Goal: Task Accomplishment & Management: Use online tool/utility

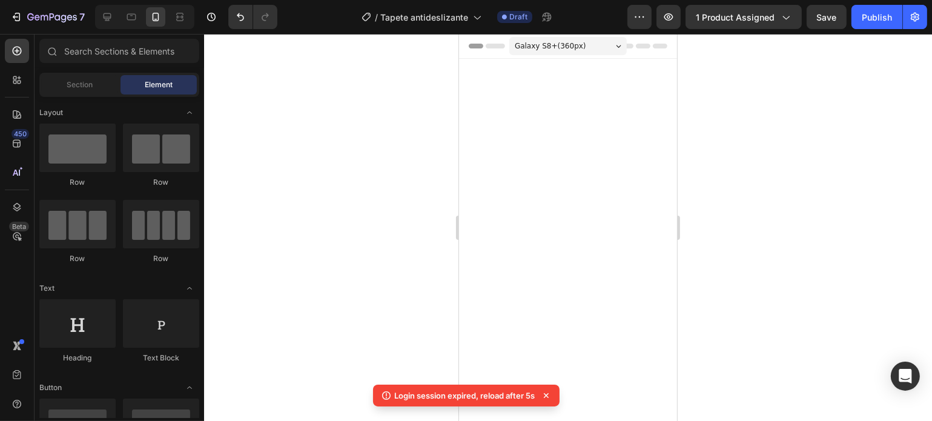
scroll to position [1769, 0]
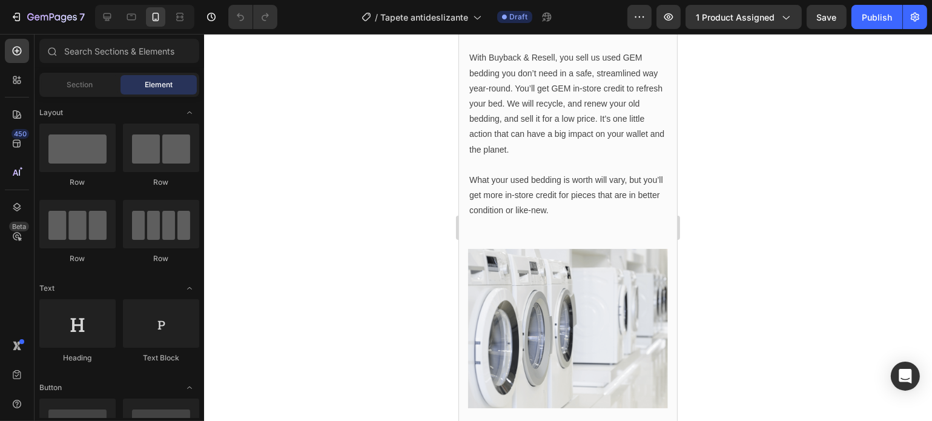
scroll to position [1728, 0]
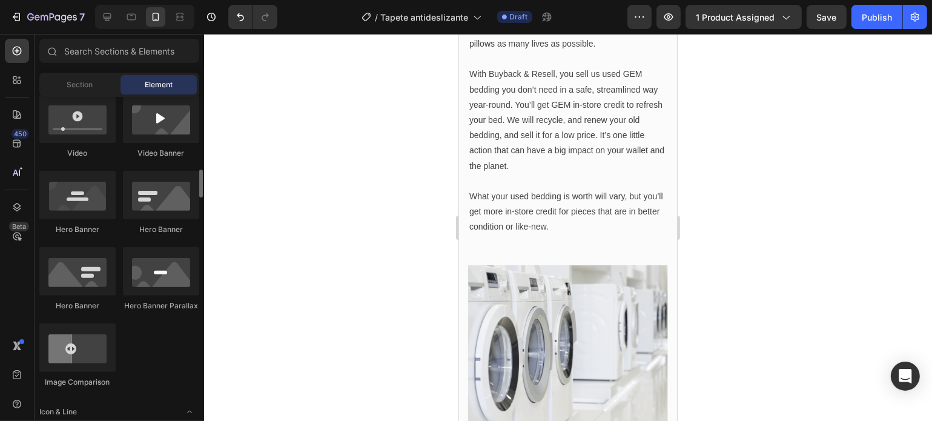
scroll to position [711, 0]
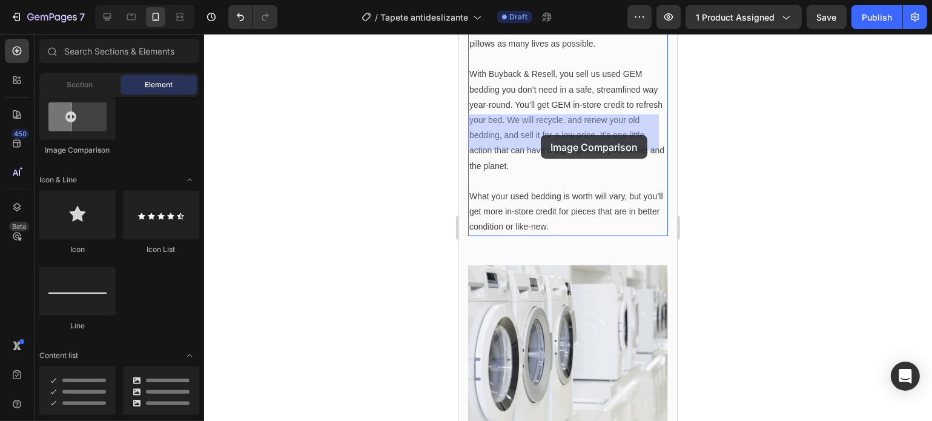
drag, startPoint x: 532, startPoint y: 159, endPoint x: 542, endPoint y: 134, distance: 26.9
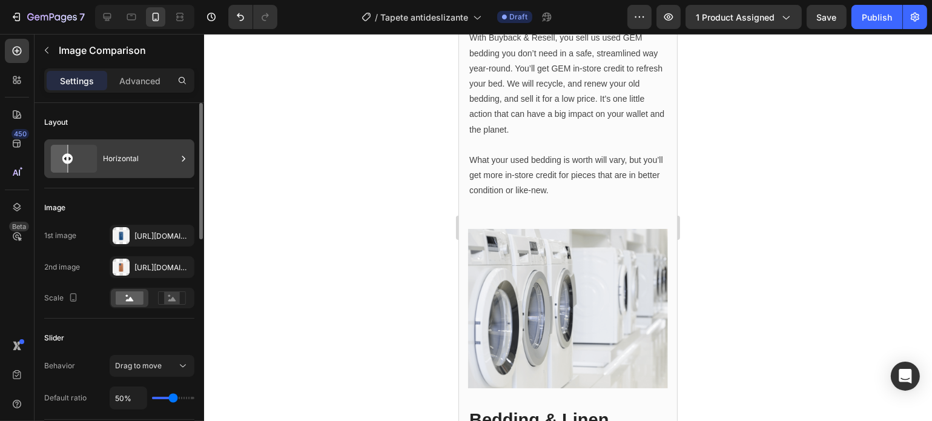
click at [89, 152] on icon at bounding box center [74, 158] width 56 height 33
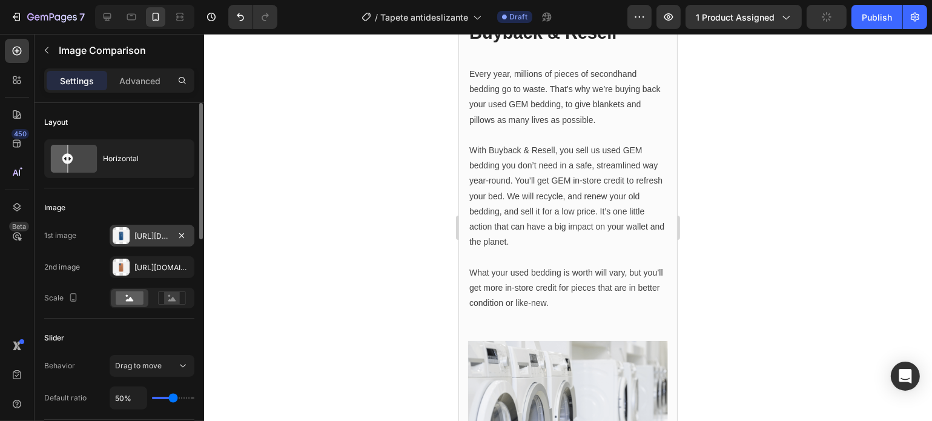
click at [139, 234] on div "[URL][DOMAIN_NAME]" at bounding box center [151, 236] width 35 height 11
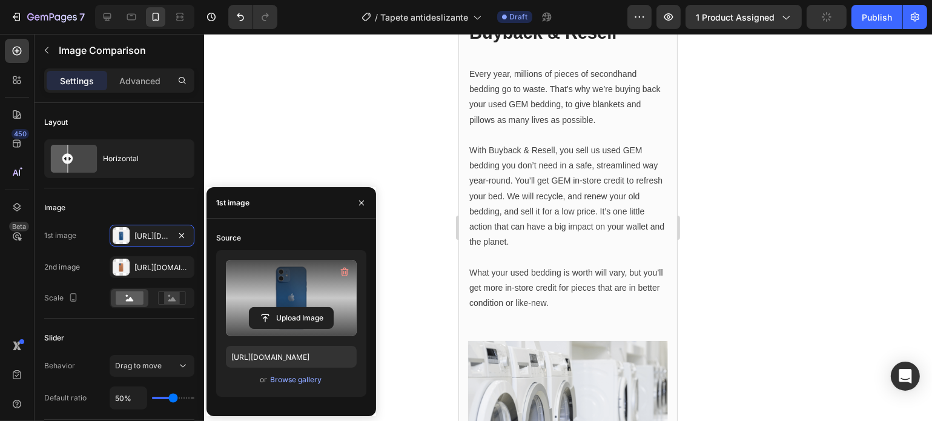
click at [295, 290] on label at bounding box center [291, 298] width 131 height 76
click at [295, 308] on input "file" at bounding box center [291, 318] width 84 height 21
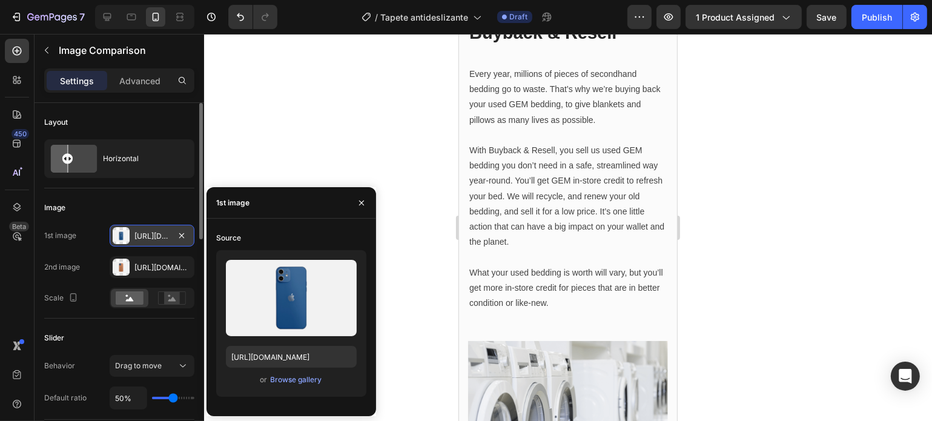
click at [152, 232] on div "[URL][DOMAIN_NAME]" at bounding box center [151, 236] width 35 height 11
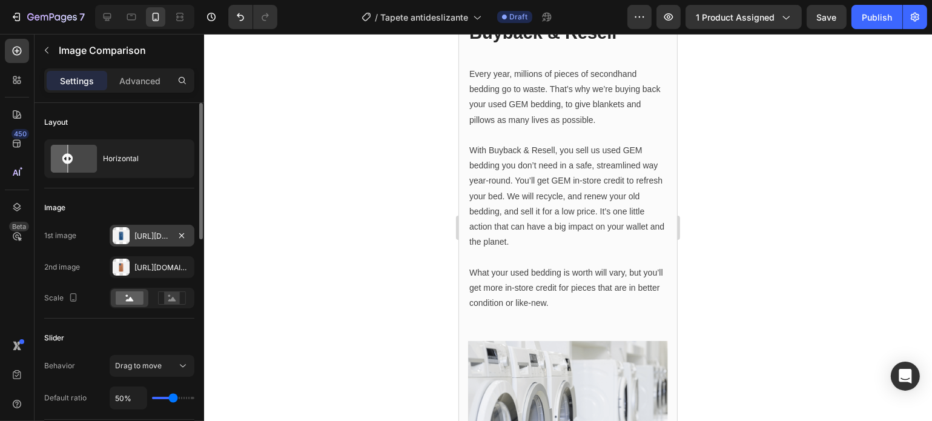
click at [140, 234] on div "[URL][DOMAIN_NAME]" at bounding box center [151, 236] width 35 height 11
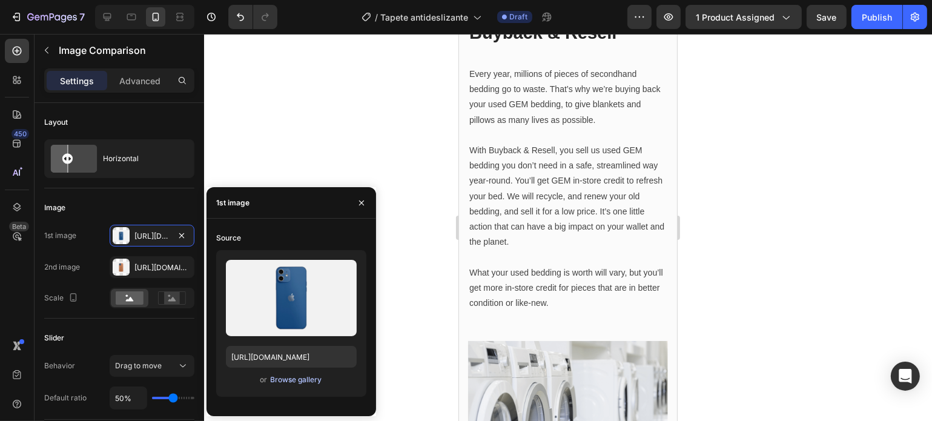
click at [294, 383] on div "Browse gallery" at bounding box center [296, 379] width 51 height 11
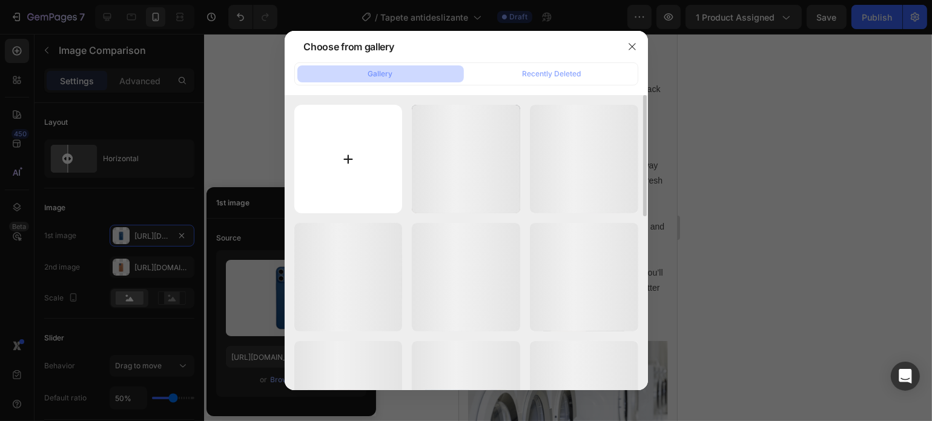
click at [354, 123] on input "file" at bounding box center [348, 159] width 108 height 108
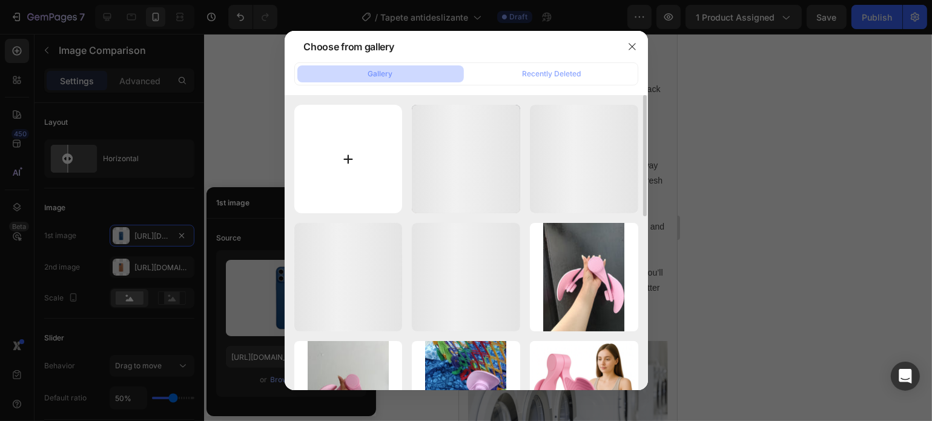
type input "C:\fakepath\ChatGPT Image 27 ago 2025, 05_26_54 p.m..png"
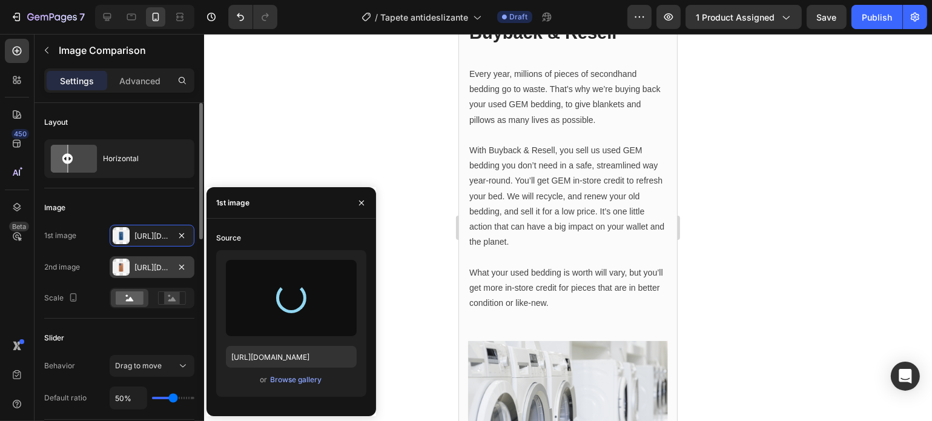
type input "[URL][DOMAIN_NAME]"
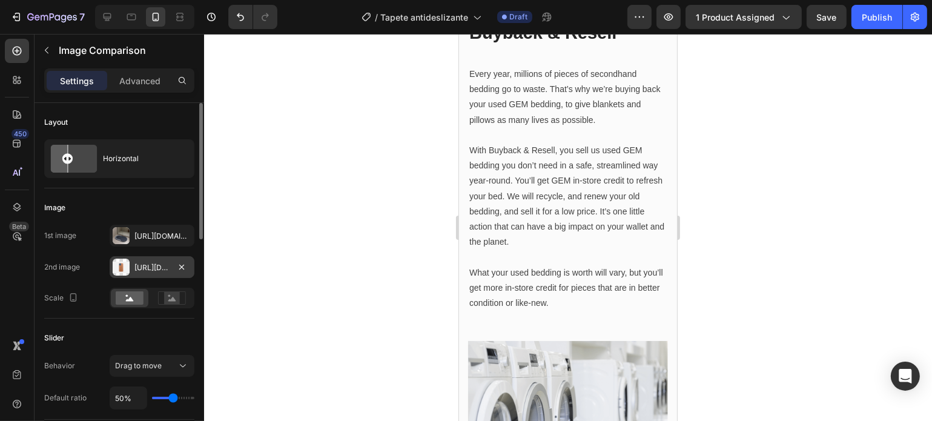
click at [139, 266] on div "[URL][DOMAIN_NAME]" at bounding box center [151, 267] width 35 height 11
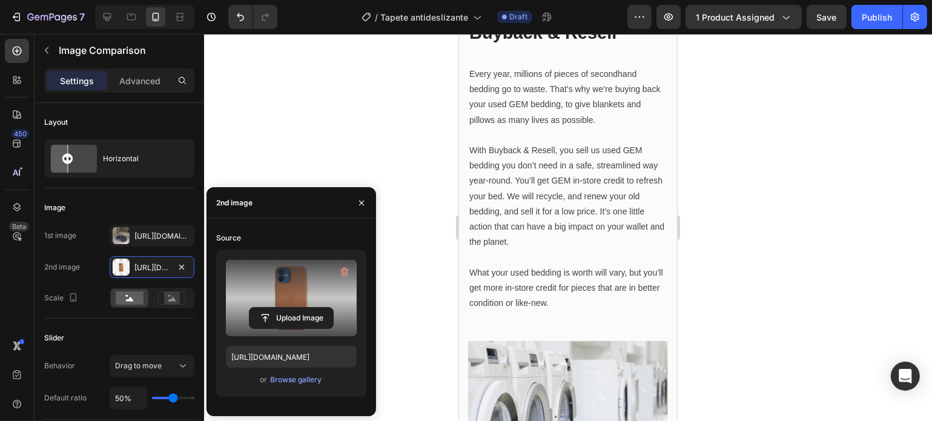
click at [342, 288] on label at bounding box center [291, 298] width 131 height 76
click at [0, 0] on input "file" at bounding box center [0, 0] width 0 height 0
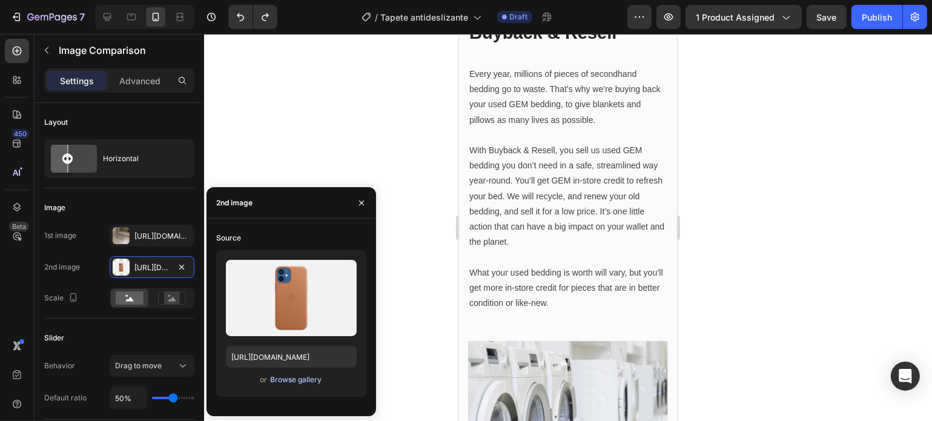
click at [289, 382] on div "Browse gallery" at bounding box center [296, 379] width 51 height 11
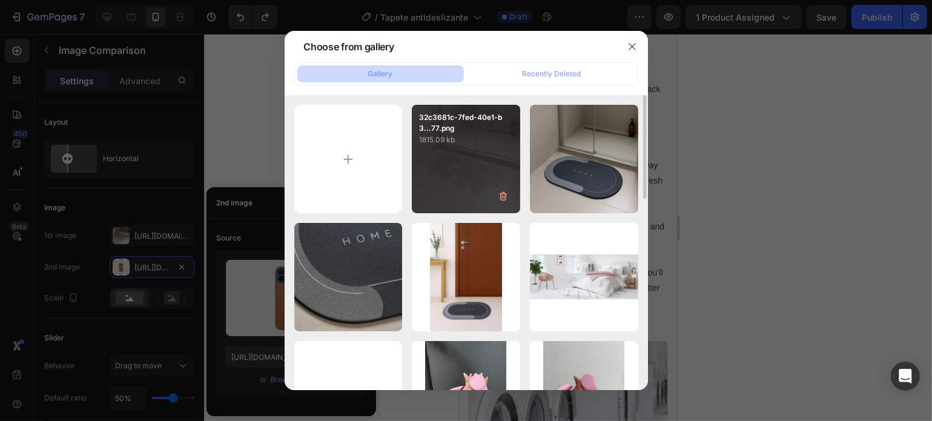
click at [464, 140] on p "1815.09 kb" at bounding box center [466, 140] width 94 height 12
type input "[URL][DOMAIN_NAME]"
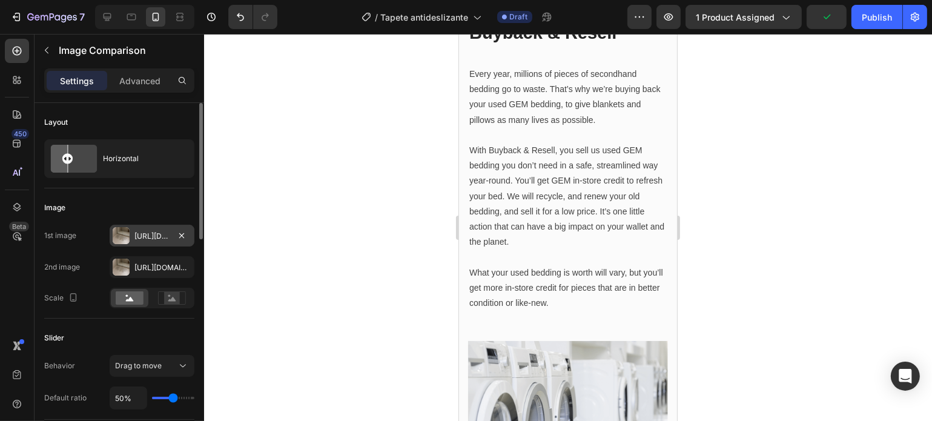
click at [145, 232] on div "[URL][DOMAIN_NAME]" at bounding box center [151, 236] width 35 height 11
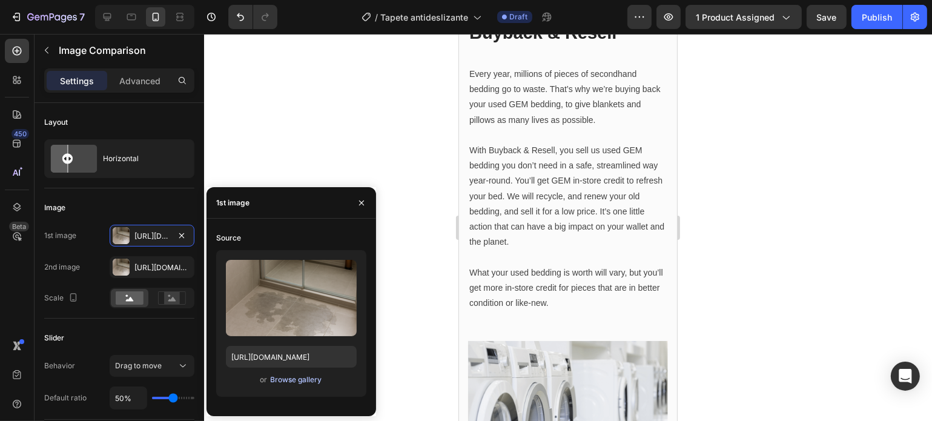
click at [286, 384] on div "Browse gallery" at bounding box center [296, 379] width 51 height 11
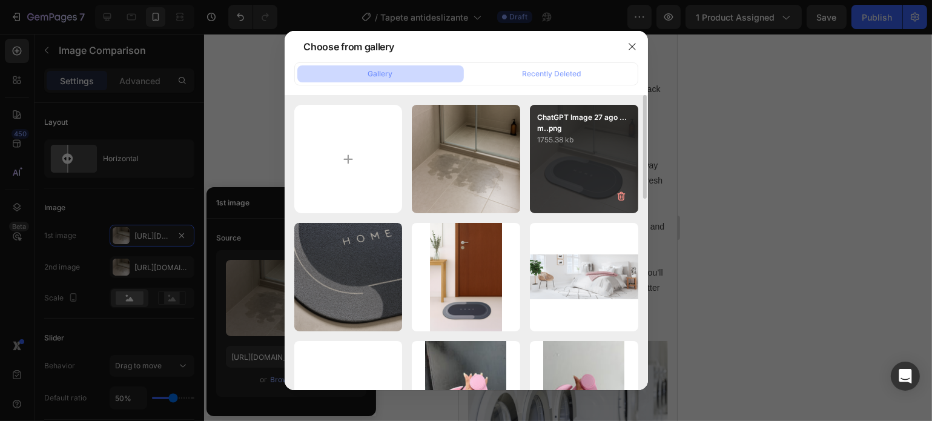
click at [549, 203] on div "ChatGPT Image 27 ago ...m..png 1755.38 kb" at bounding box center [584, 159] width 108 height 108
type input "[URL][DOMAIN_NAME]"
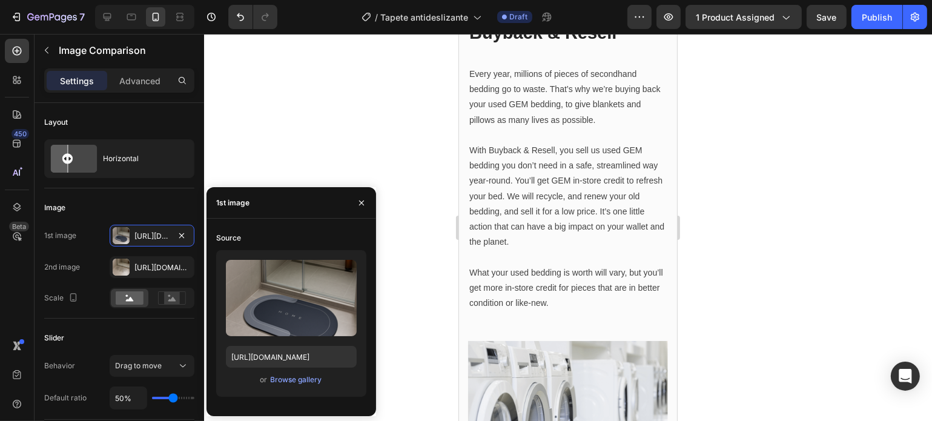
drag, startPoint x: 558, startPoint y: 166, endPoint x: 587, endPoint y: 193, distance: 39.8
drag, startPoint x: 587, startPoint y: 193, endPoint x: 580, endPoint y: 193, distance: 7.3
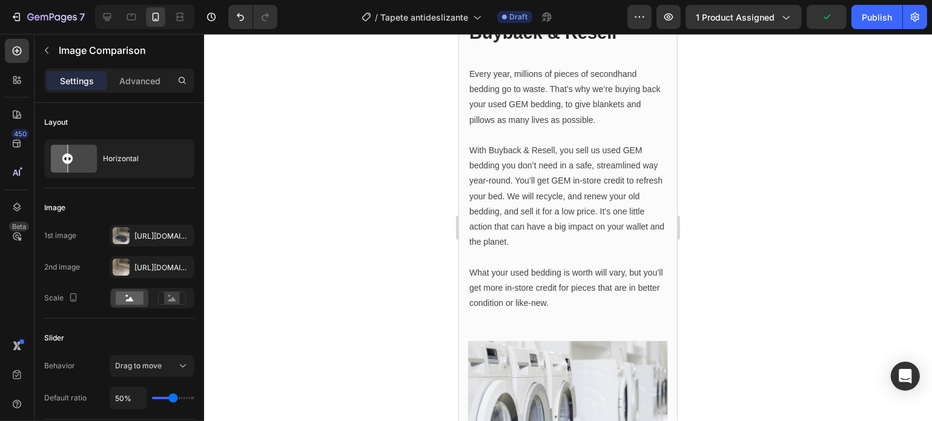
click at [768, 283] on div at bounding box center [568, 227] width 728 height 387
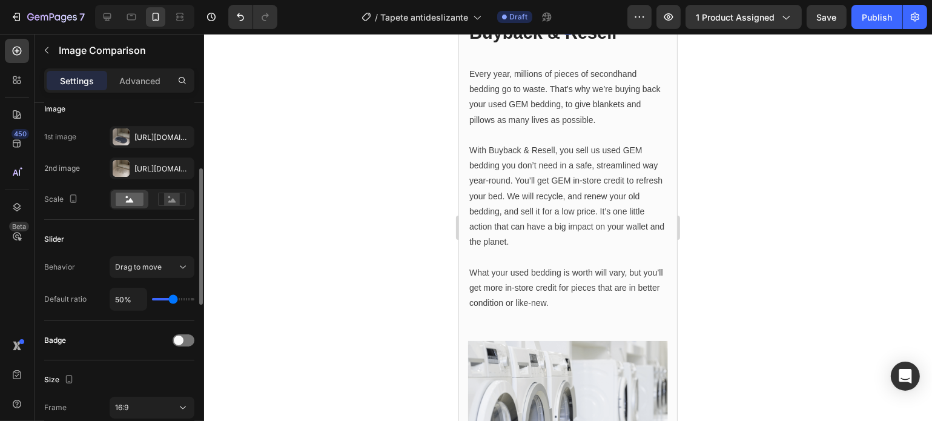
scroll to position [119, 0]
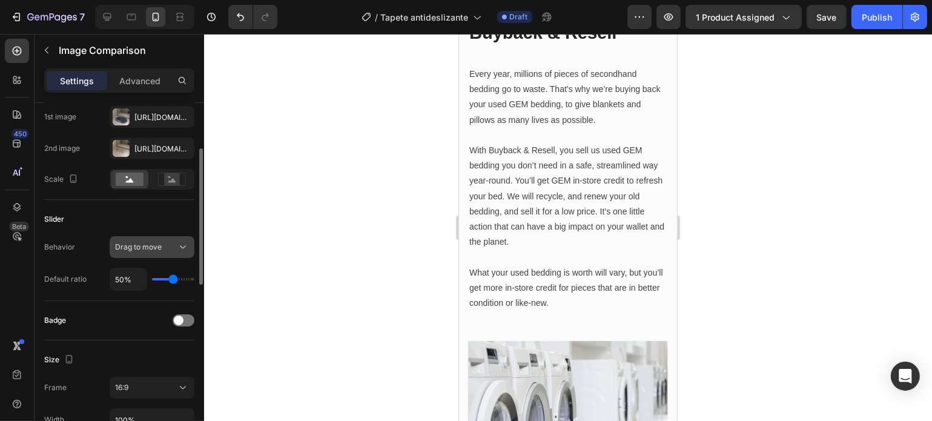
click at [145, 239] on button "Drag to move" at bounding box center [152, 247] width 85 height 22
click at [237, 255] on div at bounding box center [568, 227] width 728 height 387
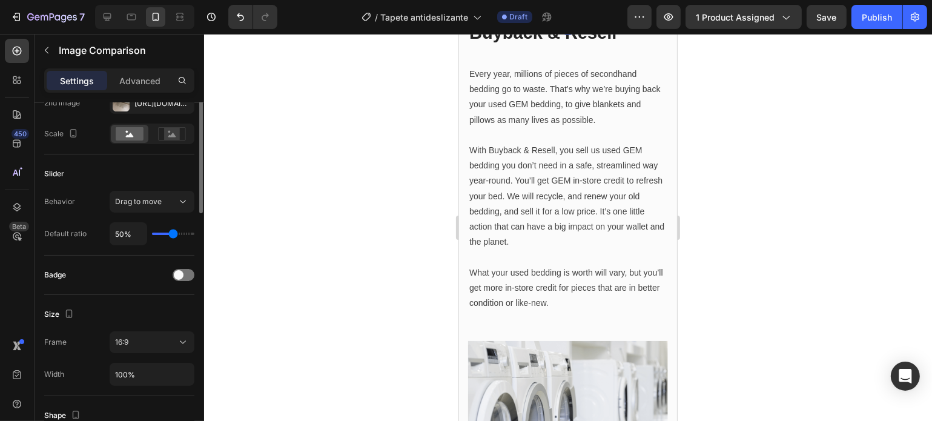
scroll to position [172, 0]
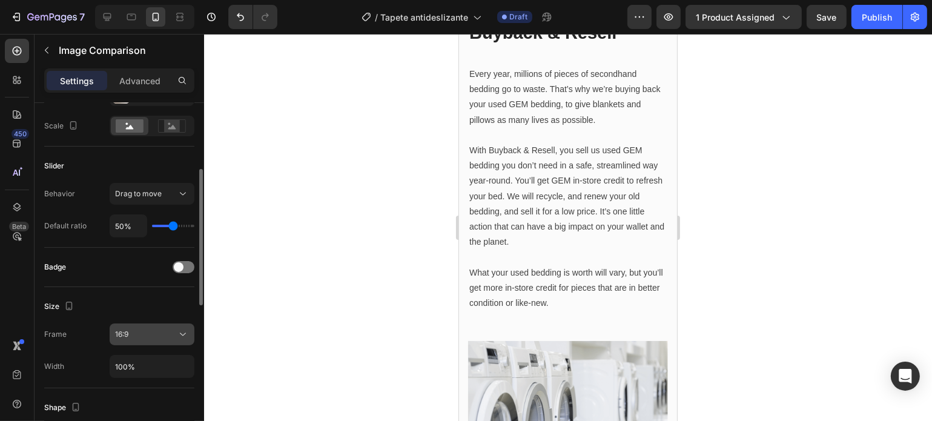
click at [159, 329] on div "16:9" at bounding box center [146, 334] width 62 height 11
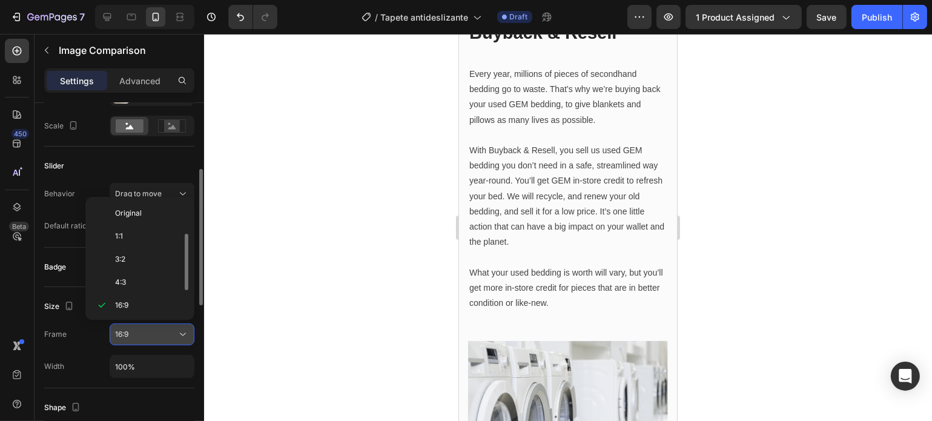
scroll to position [22, 0]
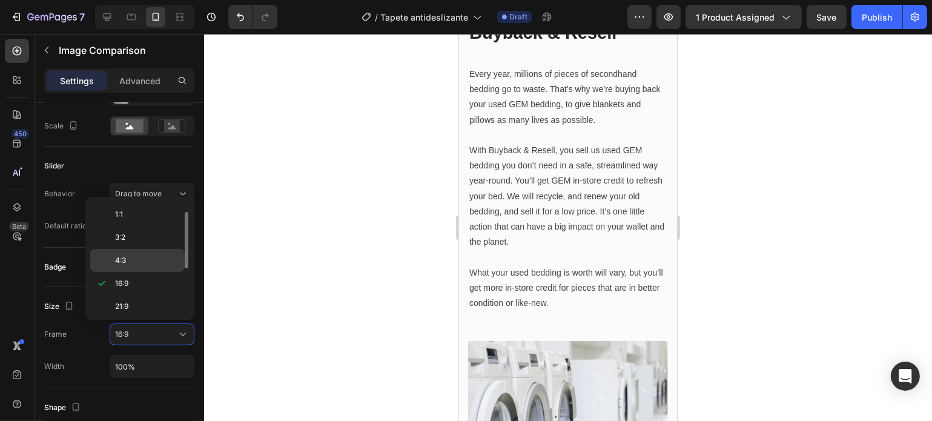
click at [171, 255] on p "4:3" at bounding box center [147, 260] width 64 height 11
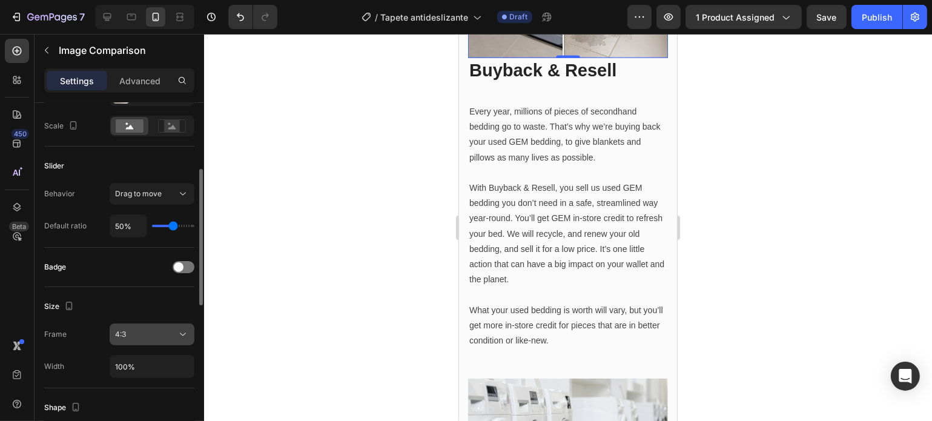
click at [186, 329] on icon at bounding box center [183, 334] width 12 height 12
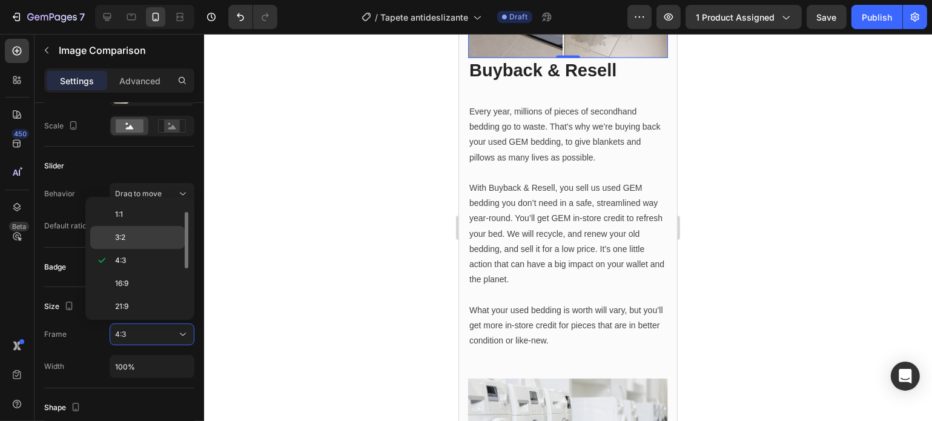
click at [164, 232] on p "3:2" at bounding box center [147, 237] width 64 height 11
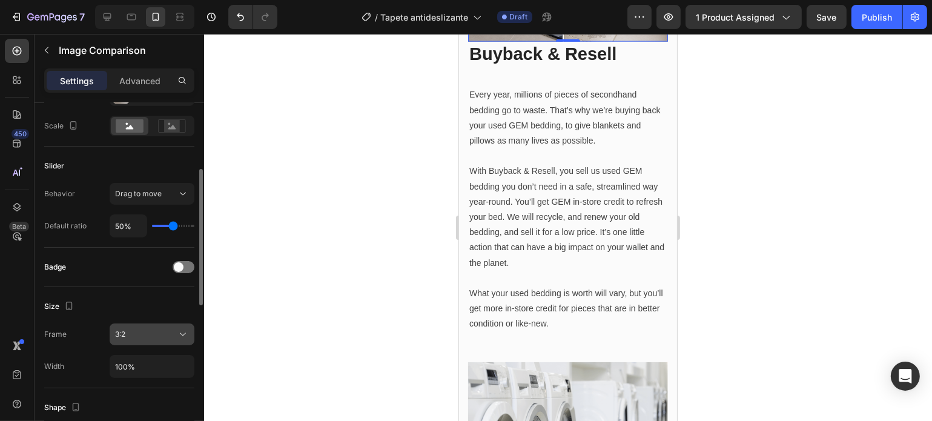
drag, startPoint x: 164, startPoint y: 321, endPoint x: 170, endPoint y: 333, distance: 12.7
click at [170, 333] on div "3:2" at bounding box center [152, 334] width 85 height 22
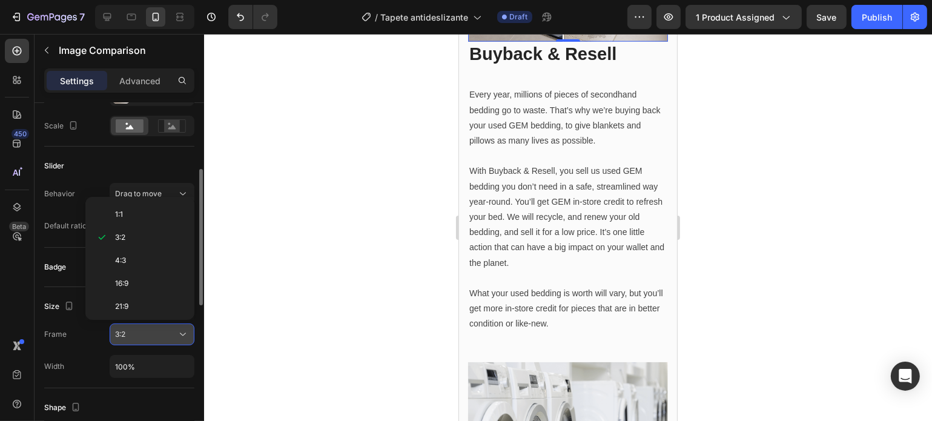
click at [170, 333] on div "3:2" at bounding box center [146, 334] width 62 height 11
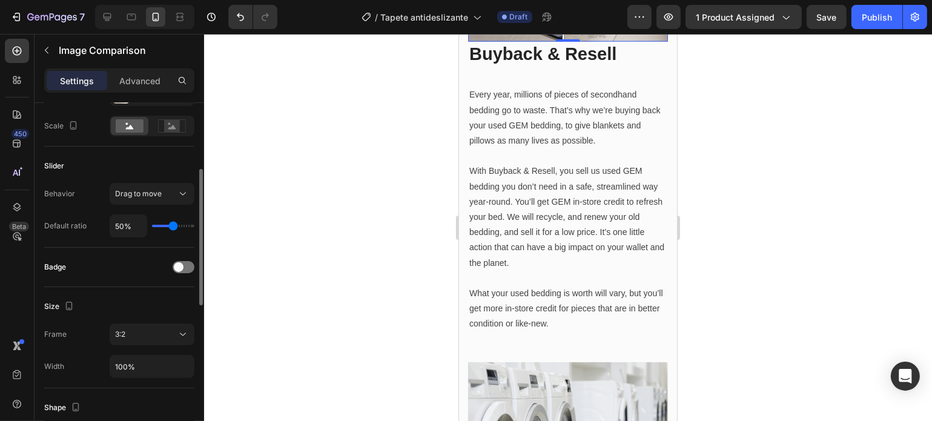
click at [160, 343] on div "Frame 3:2 Width 100%" at bounding box center [119, 350] width 150 height 54
click at [162, 337] on div "3:2" at bounding box center [146, 334] width 62 height 11
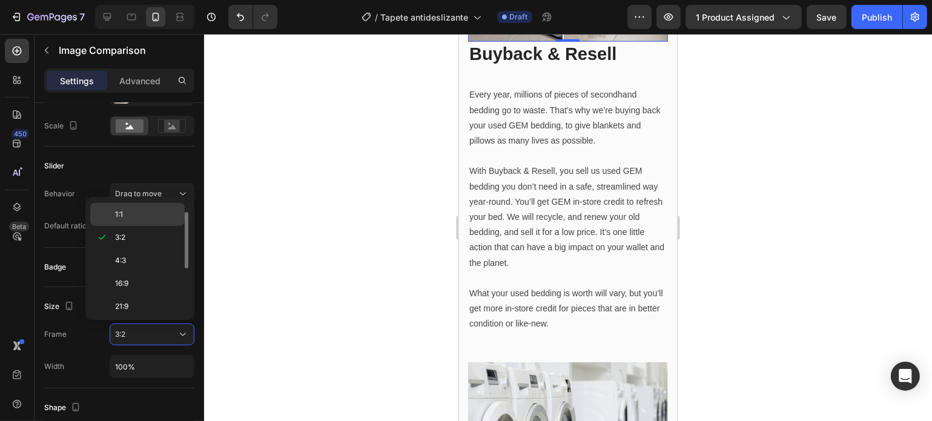
click at [164, 214] on p "1:1" at bounding box center [147, 214] width 64 height 11
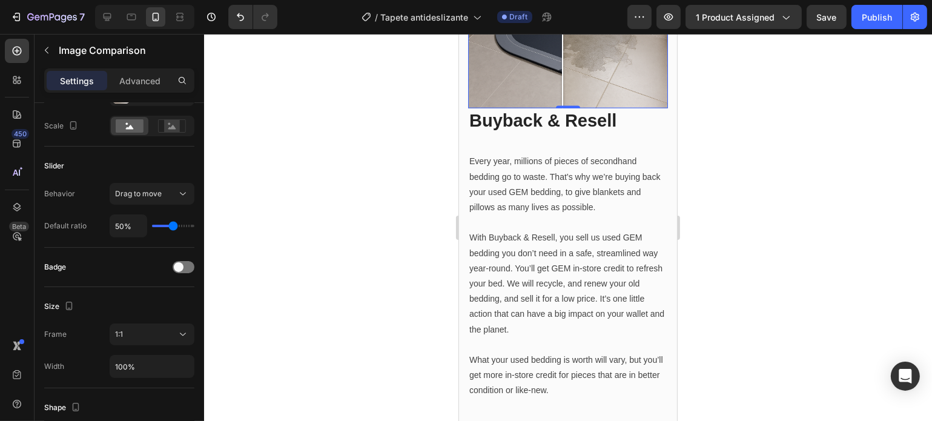
drag, startPoint x: 573, startPoint y: 216, endPoint x: 562, endPoint y: 200, distance: 19.6
click at [562, 108] on div at bounding box center [562, 9] width 24 height 200
click at [736, 256] on div at bounding box center [568, 227] width 728 height 387
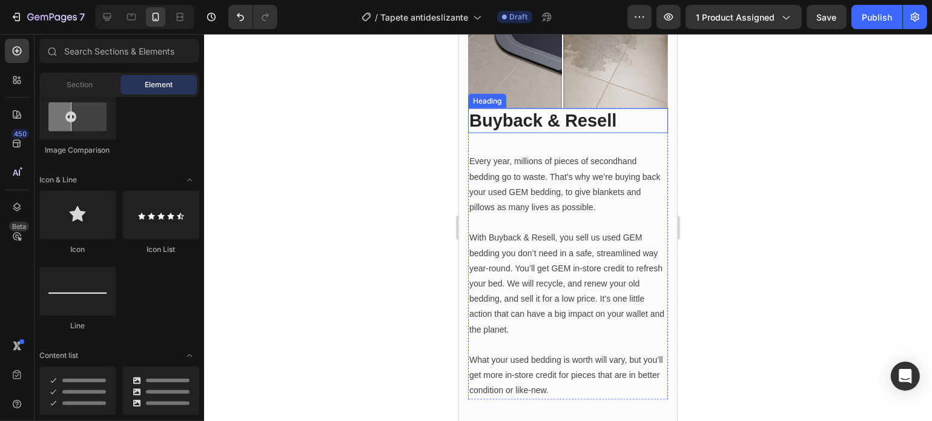
click at [617, 133] on p "Buyback & Resell" at bounding box center [567, 121] width 197 height 23
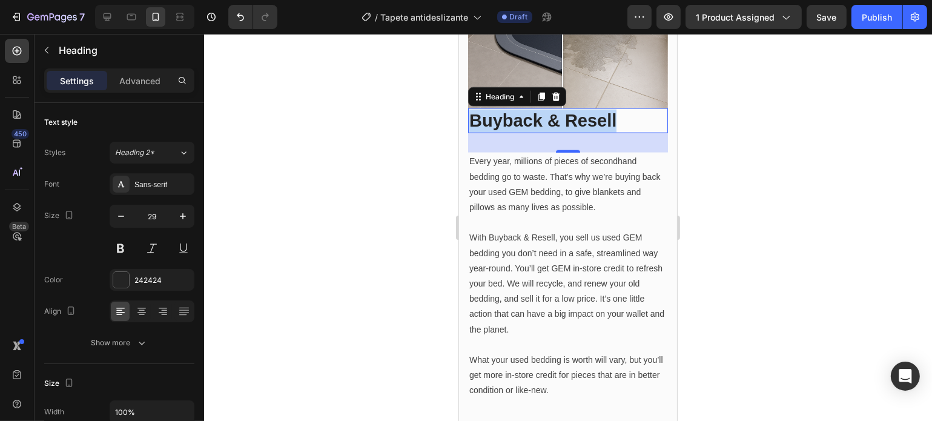
click at [617, 133] on p "Buyback & Resell" at bounding box center [567, 121] width 197 height 23
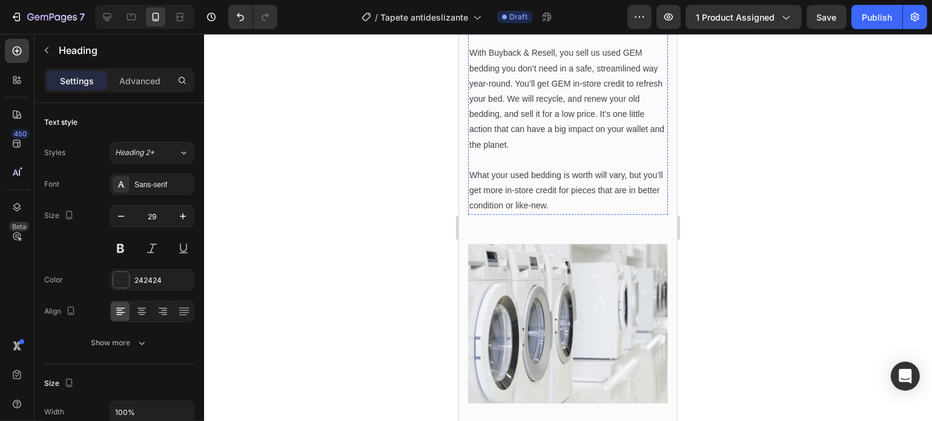
scroll to position [1914, 0]
click at [798, 230] on div at bounding box center [568, 227] width 728 height 387
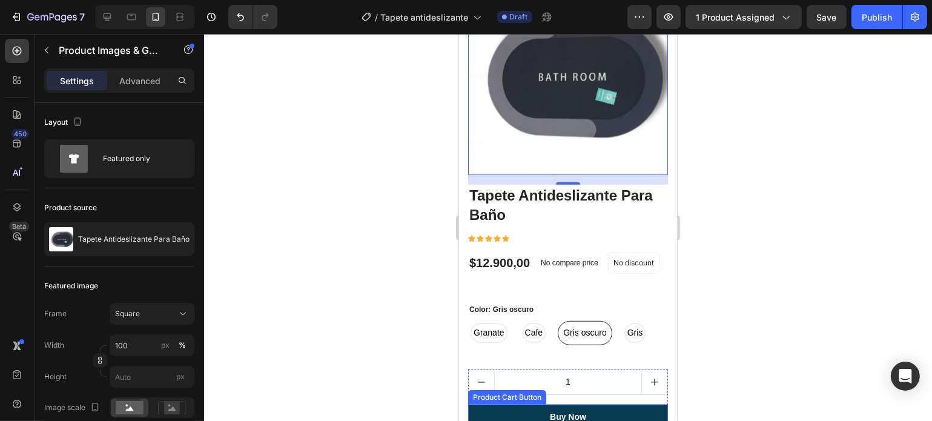
scroll to position [1041, 0]
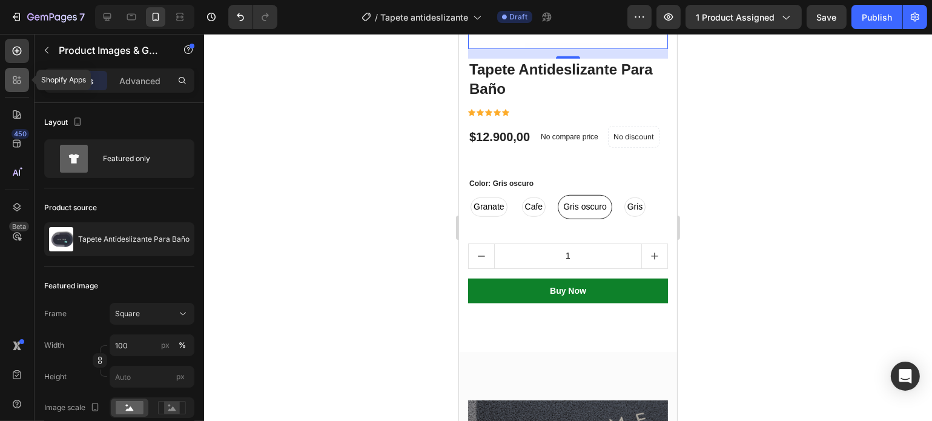
click at [19, 74] on icon at bounding box center [17, 80] width 12 height 12
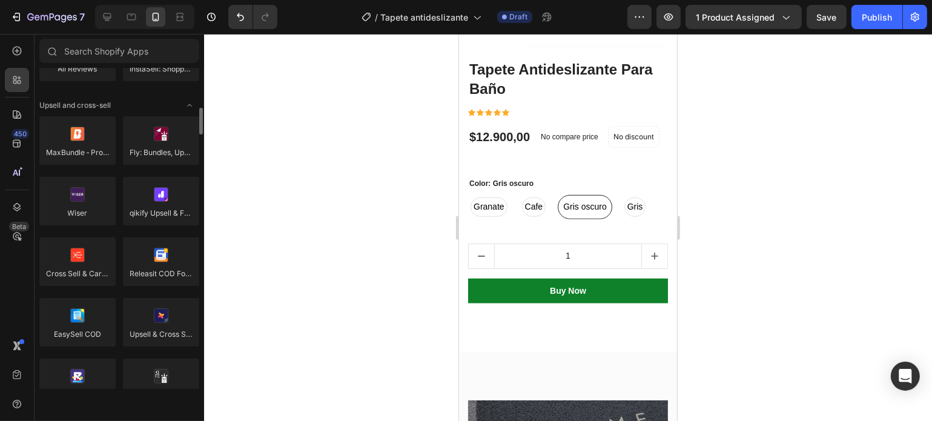
scroll to position [485, 0]
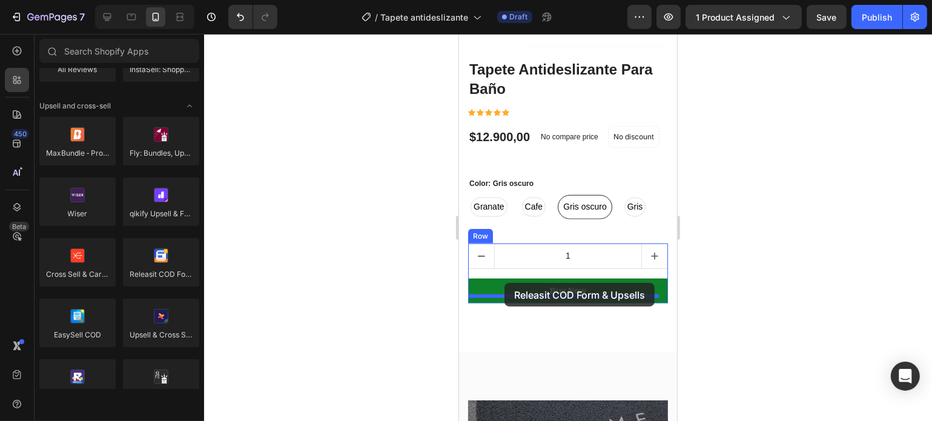
drag, startPoint x: 611, startPoint y: 300, endPoint x: 504, endPoint y: 284, distance: 107.7
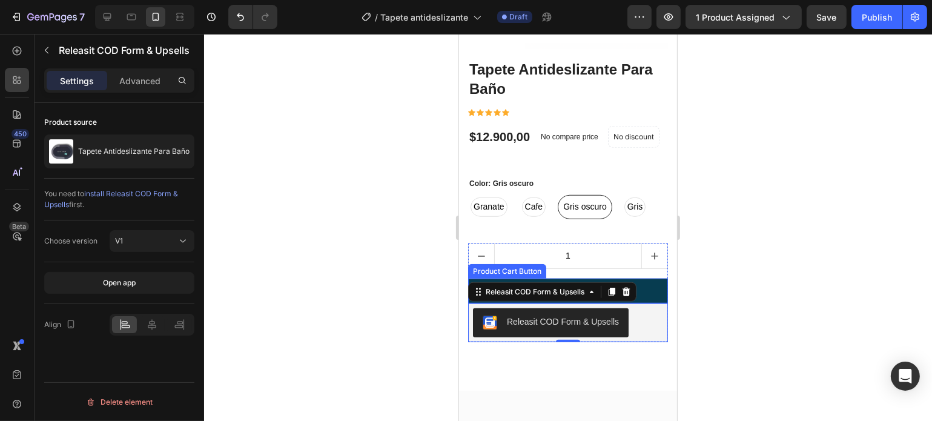
click at [650, 278] on button "Buy Now" at bounding box center [567, 290] width 200 height 25
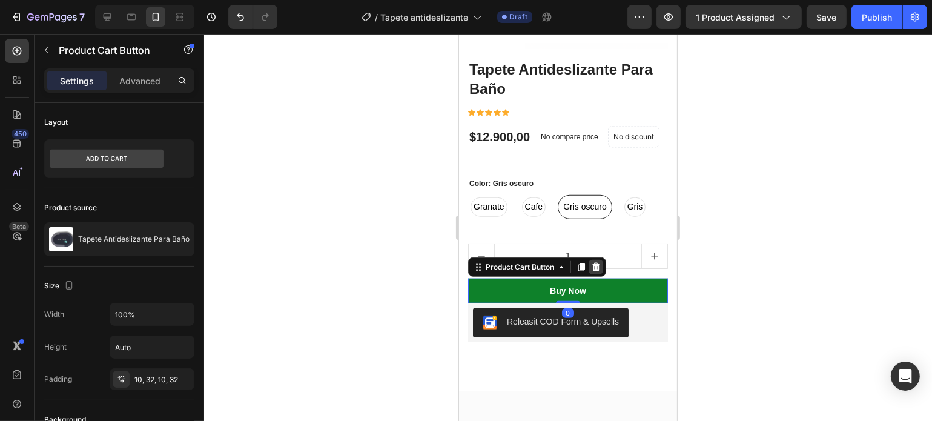
click at [594, 263] on icon at bounding box center [595, 267] width 8 height 8
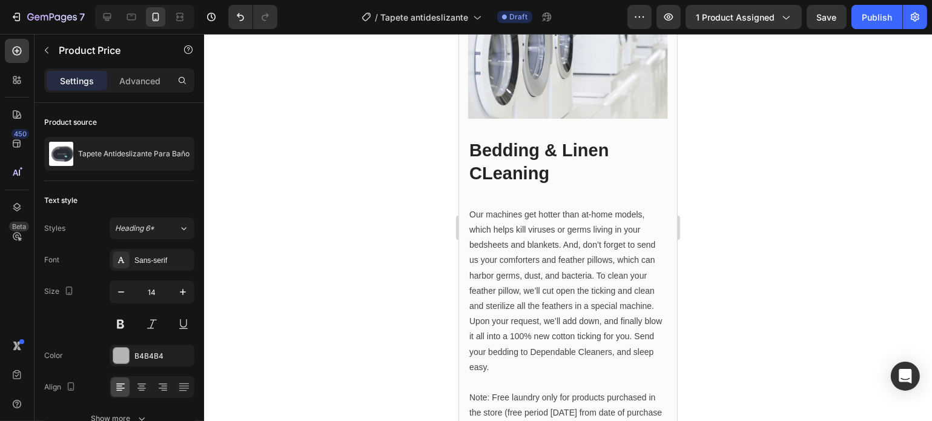
scroll to position [2290, 0]
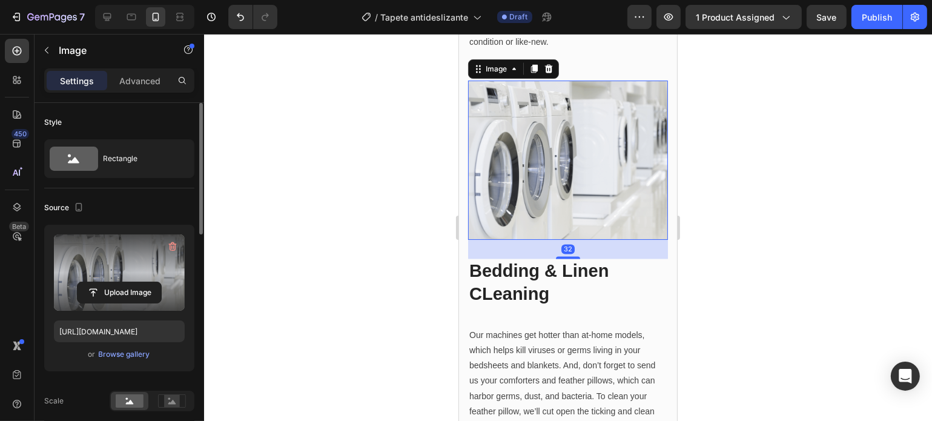
click at [122, 262] on label at bounding box center [119, 272] width 131 height 76
click at [122, 282] on input "file" at bounding box center [119, 292] width 84 height 21
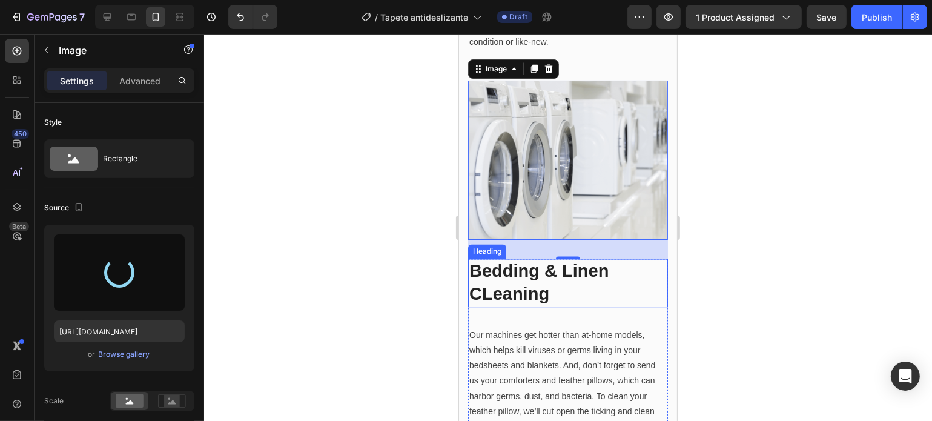
type input "[URL][DOMAIN_NAME]"
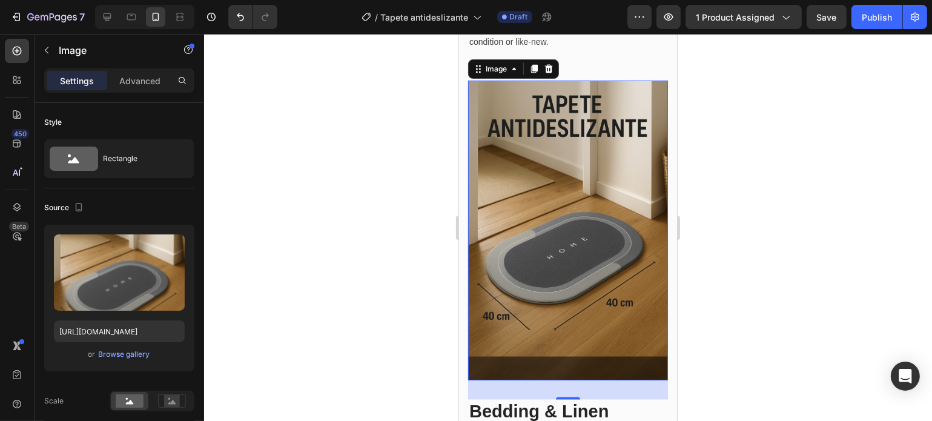
scroll to position [2339, 0]
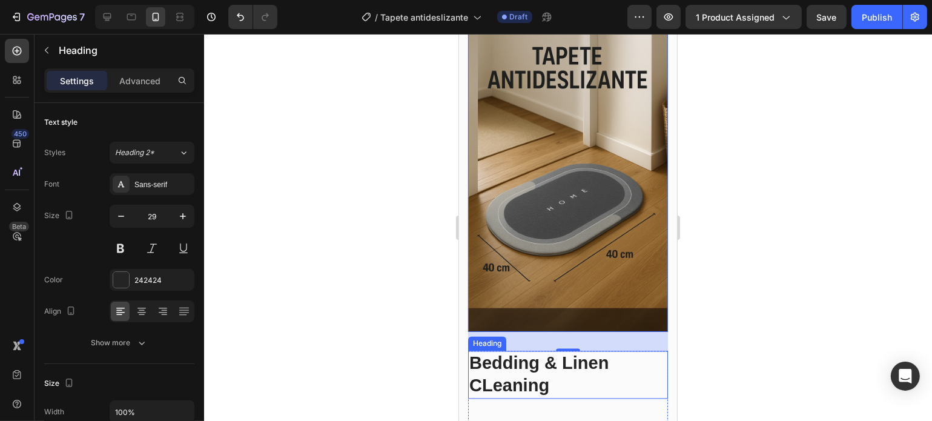
click at [534, 357] on p "Bedding & Linen CLeaning" at bounding box center [567, 374] width 197 height 45
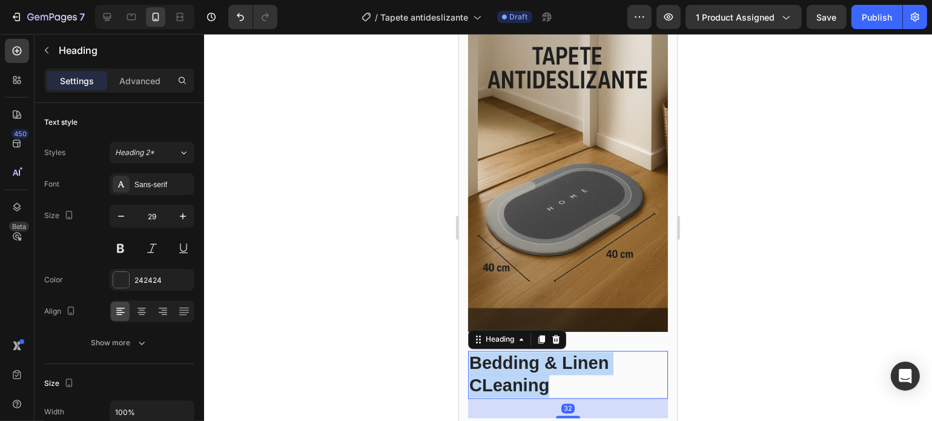
click at [534, 357] on p "Bedding & Linen CLeaning" at bounding box center [567, 374] width 197 height 45
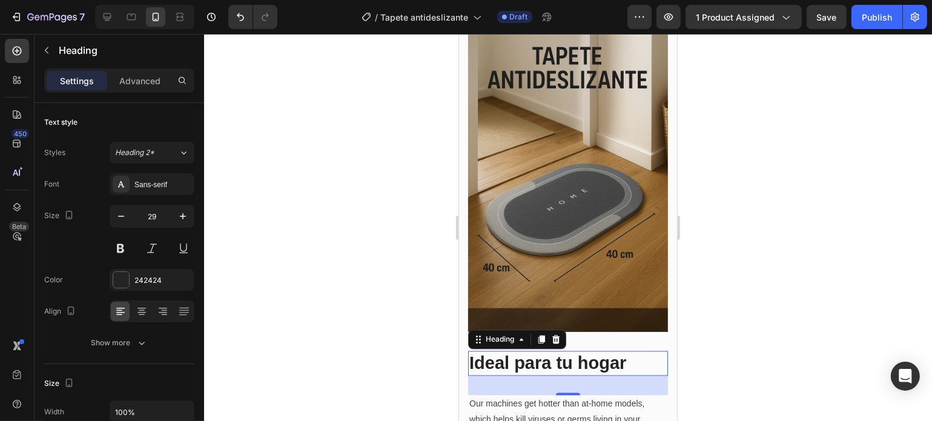
click at [741, 363] on div at bounding box center [568, 227] width 728 height 387
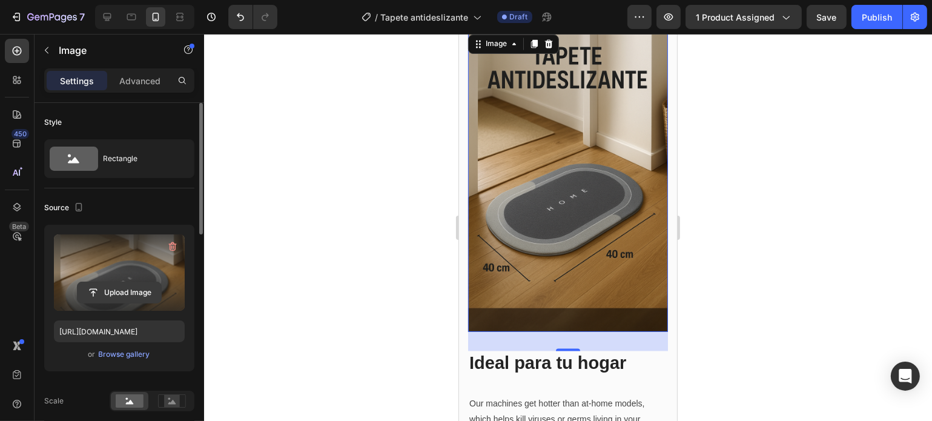
click at [143, 288] on input "file" at bounding box center [119, 292] width 84 height 21
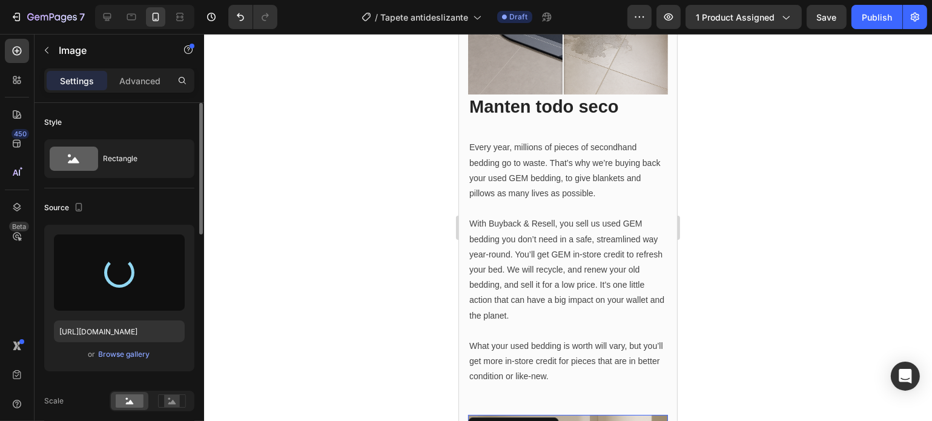
scroll to position [1843, 0]
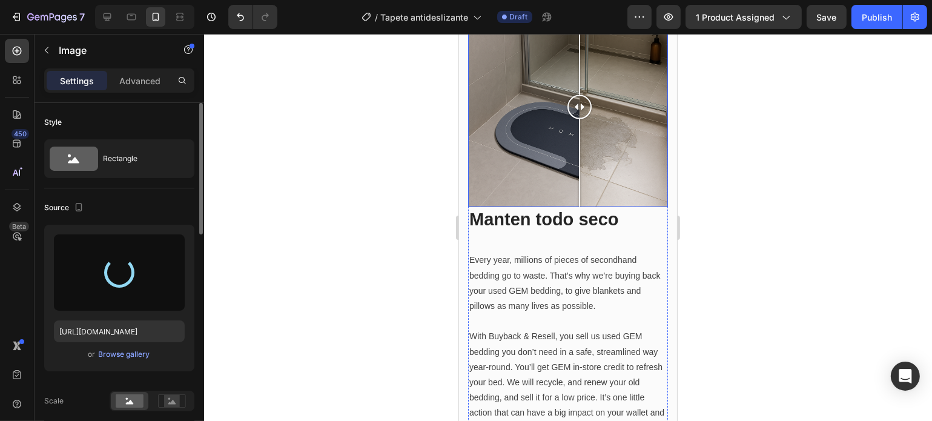
click at [579, 198] on div at bounding box center [567, 107] width 200 height 200
type input "[URL][DOMAIN_NAME]"
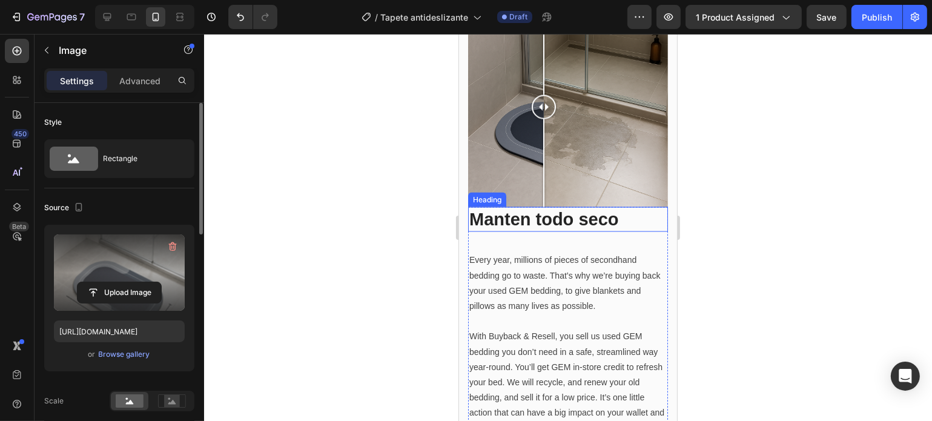
drag, startPoint x: 541, startPoint y: 200, endPoint x: 545, endPoint y: 208, distance: 8.7
click at [545, 208] on div "Image Comparison Manten todo seco Heading Every year, millions of pieces of sec…" at bounding box center [567, 252] width 200 height 491
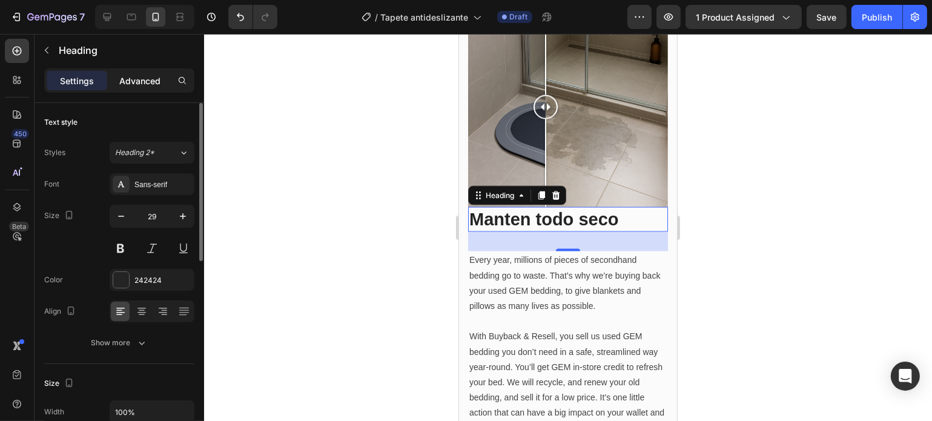
click at [138, 87] on div "Advanced" at bounding box center [140, 80] width 61 height 19
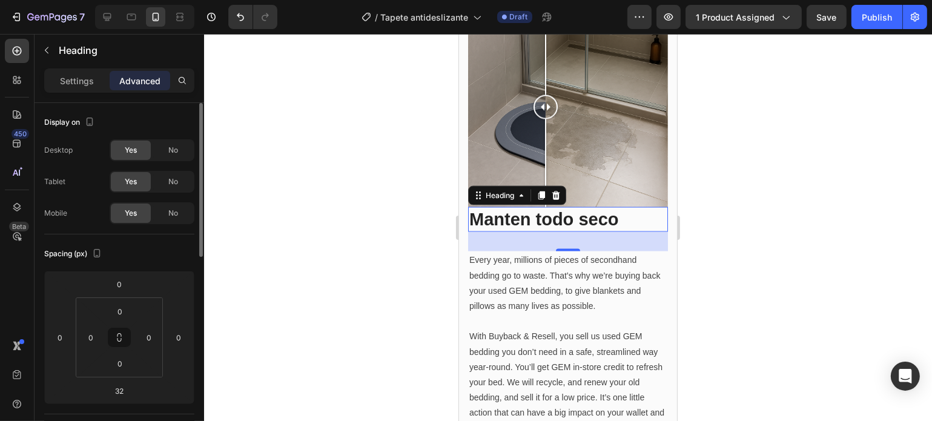
click at [551, 182] on div "Image Comparison Manten todo seco Heading 32 Every year, millions of pieces of …" at bounding box center [567, 252] width 200 height 491
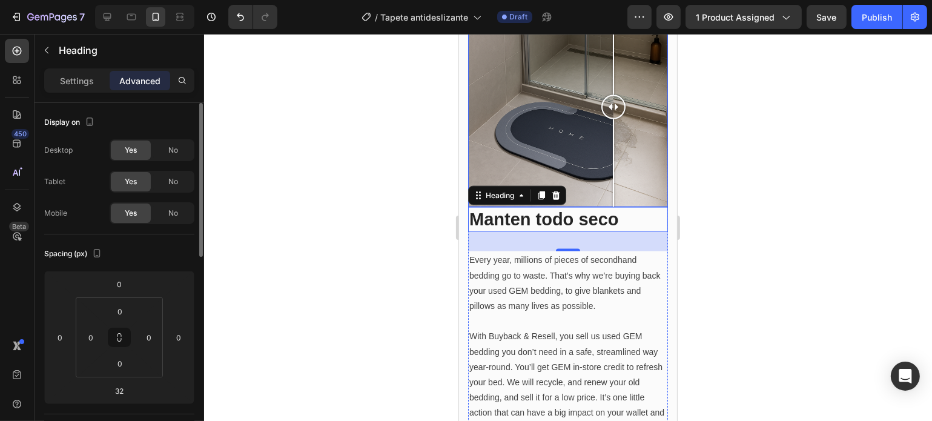
click at [613, 156] on div at bounding box center [567, 107] width 200 height 200
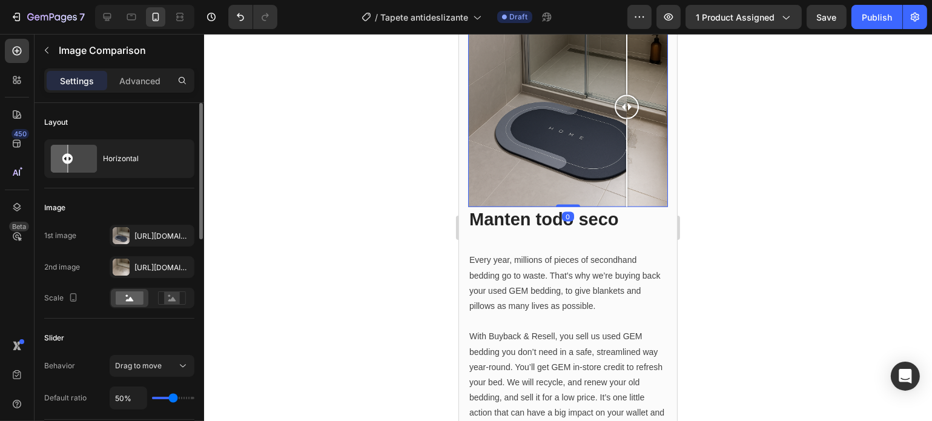
click at [626, 163] on div at bounding box center [567, 107] width 200 height 200
click at [140, 90] on div "Advanced" at bounding box center [140, 80] width 61 height 19
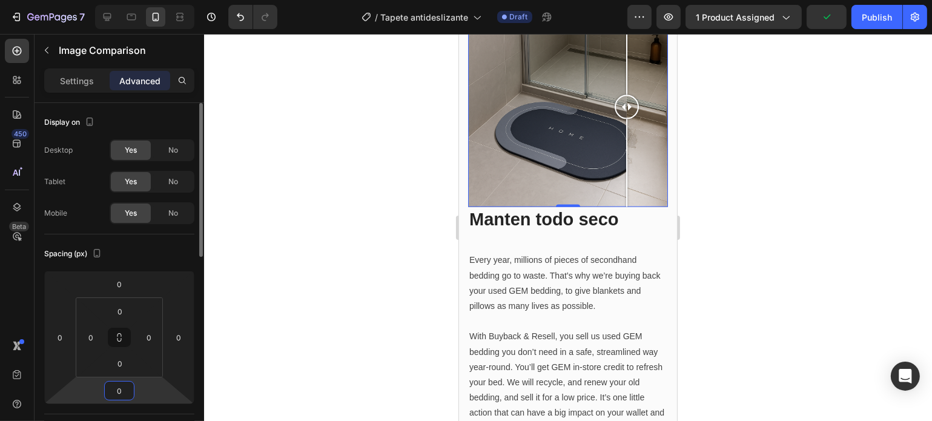
click at [123, 389] on input "0" at bounding box center [119, 390] width 24 height 18
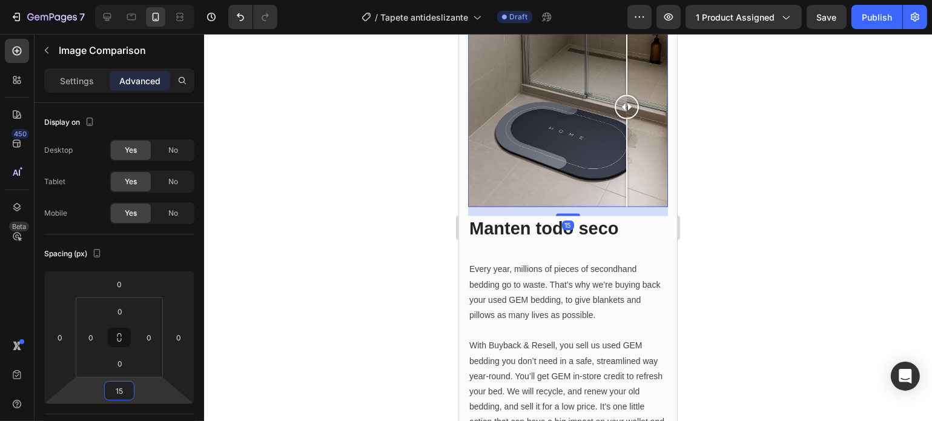
type input "15"
click at [395, 362] on div at bounding box center [568, 227] width 728 height 387
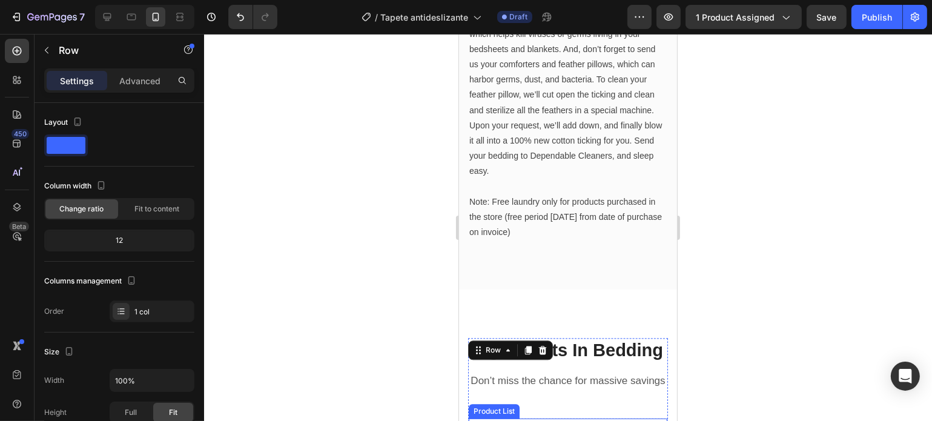
scroll to position [2732, 0]
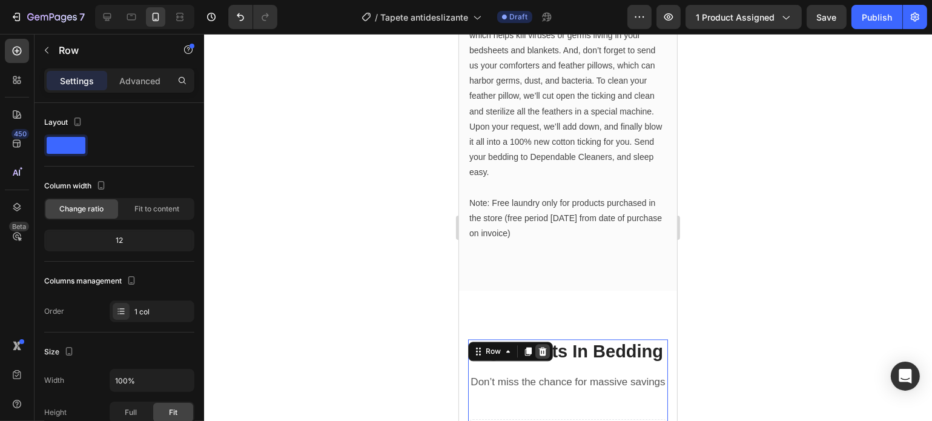
click at [538, 344] on div at bounding box center [542, 351] width 15 height 15
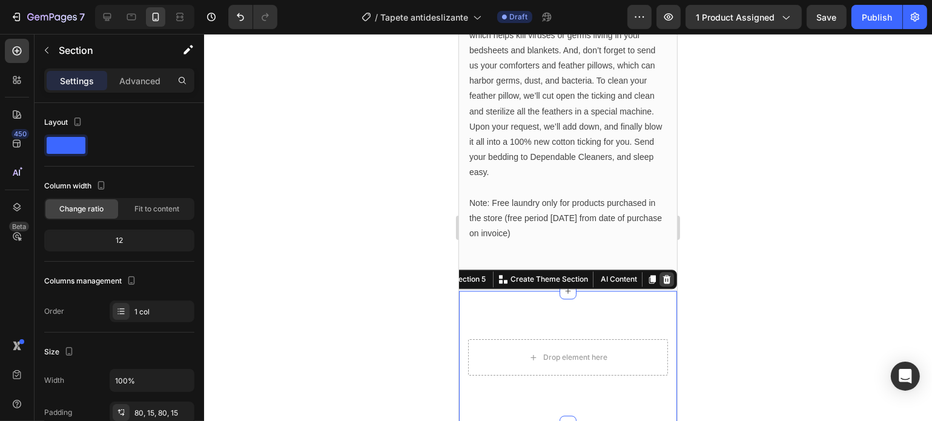
click at [659, 272] on div at bounding box center [666, 279] width 15 height 15
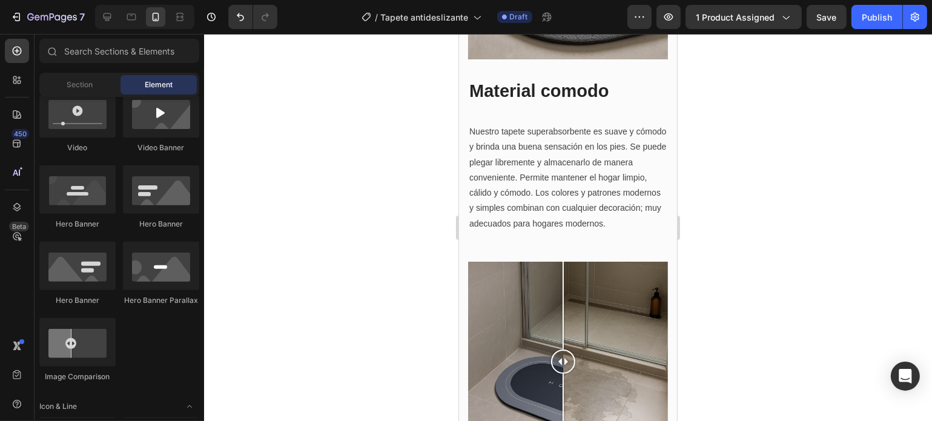
scroll to position [1700, 0]
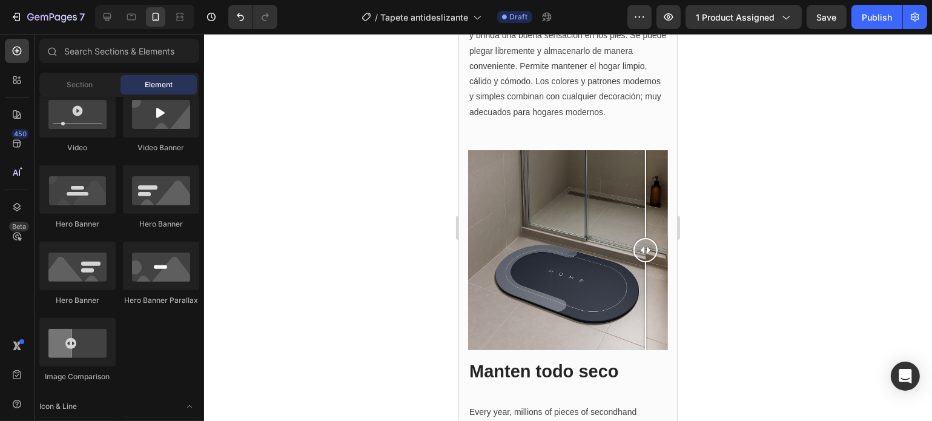
drag, startPoint x: 553, startPoint y: 258, endPoint x: 688, endPoint y: 297, distance: 139.9
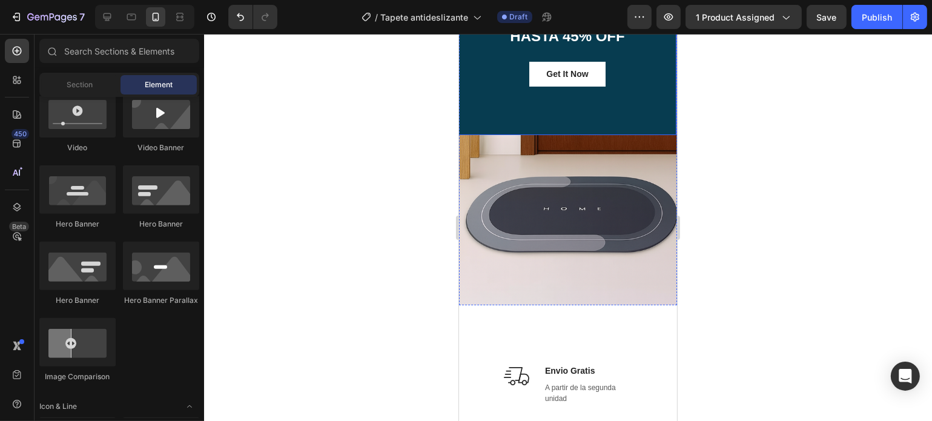
scroll to position [234, 0]
